Goal: Go to known website: Access a specific website the user already knows

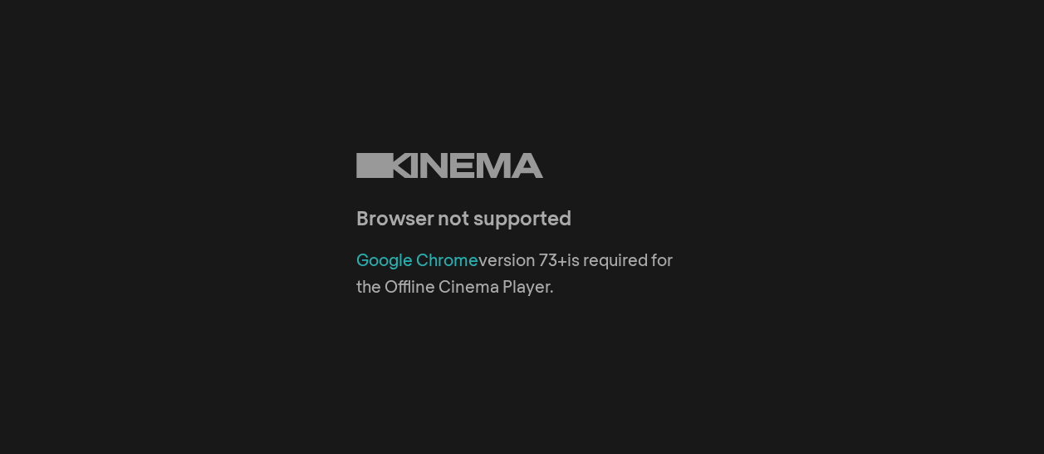
click at [432, 260] on link "Google Chrome" at bounding box center [417, 261] width 122 height 17
